Goal: Navigation & Orientation: Find specific page/section

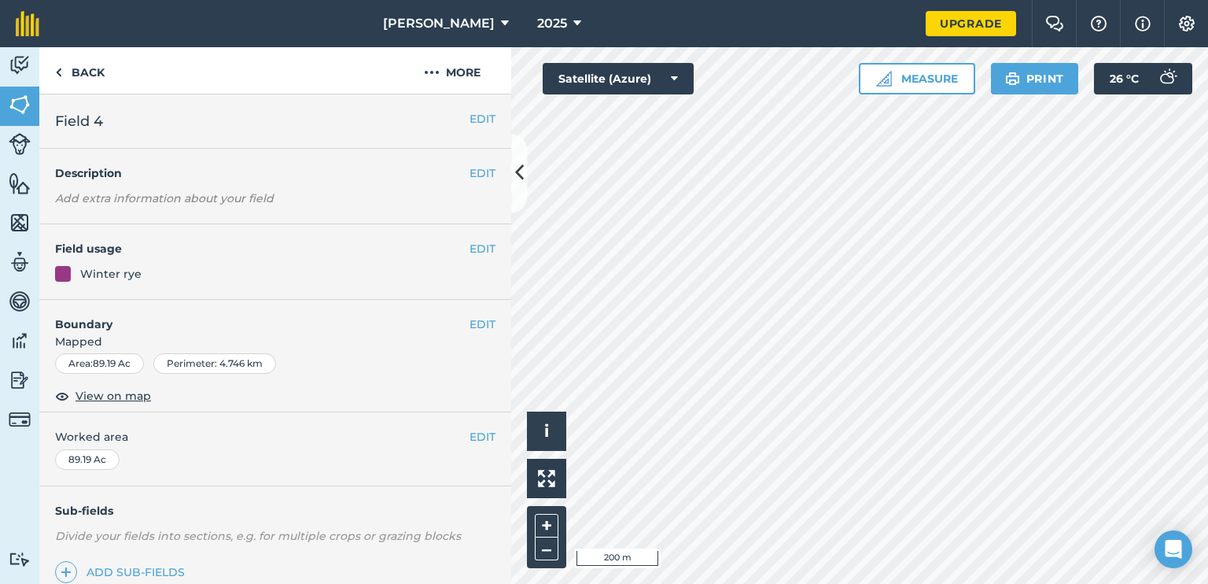
click at [117, 274] on div "Winter rye" at bounding box center [110, 273] width 61 height 17
